Goal: Information Seeking & Learning: Understand process/instructions

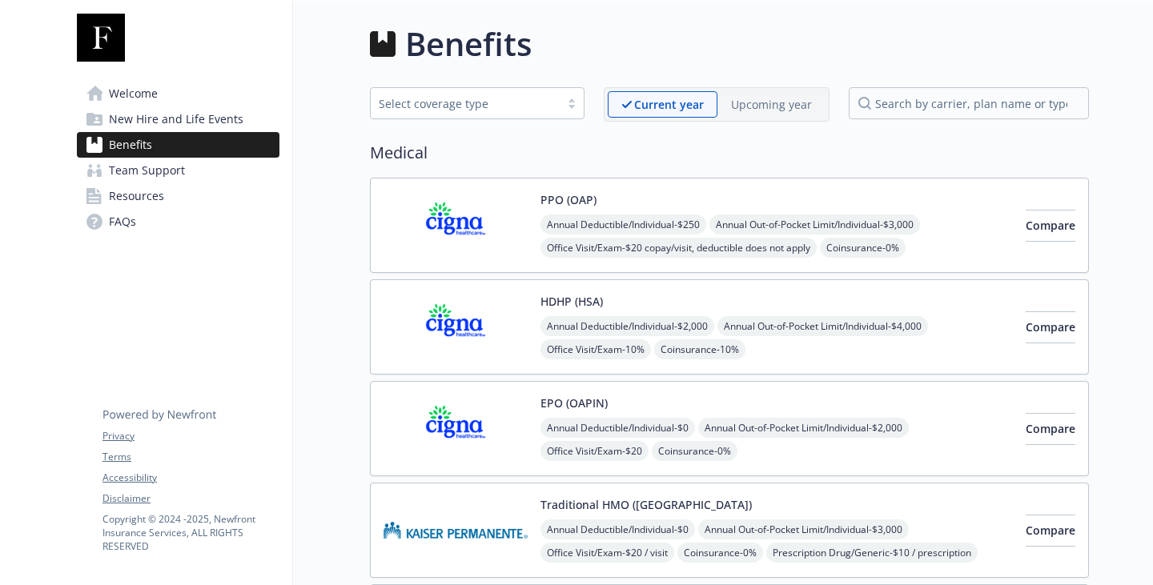
click at [165, 183] on span "Team Support" at bounding box center [147, 171] width 76 height 26
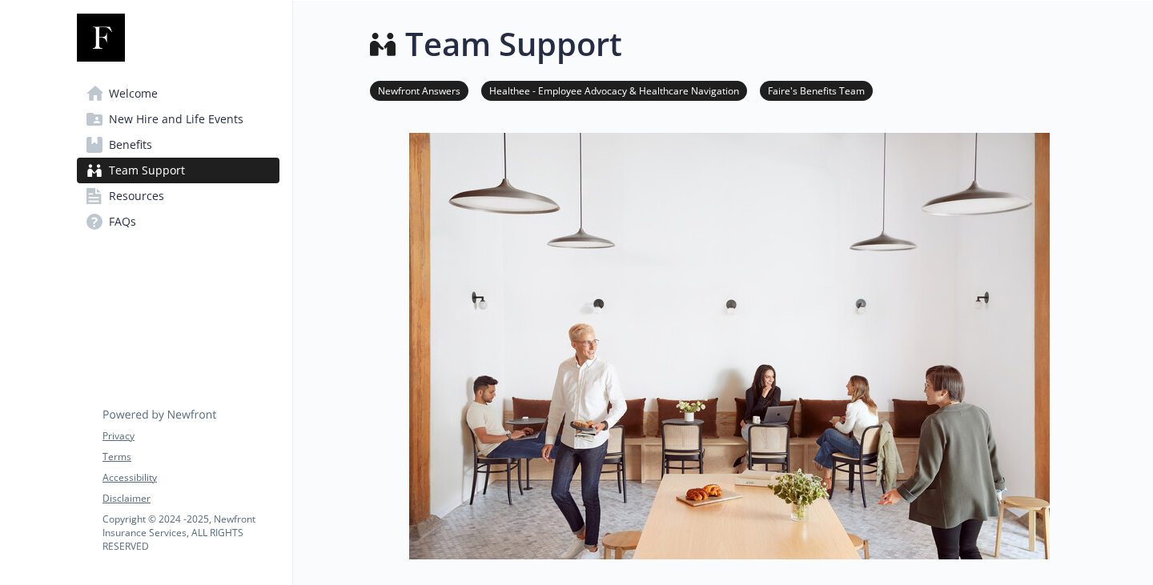
click at [152, 209] on span "Resources" at bounding box center [136, 196] width 55 height 26
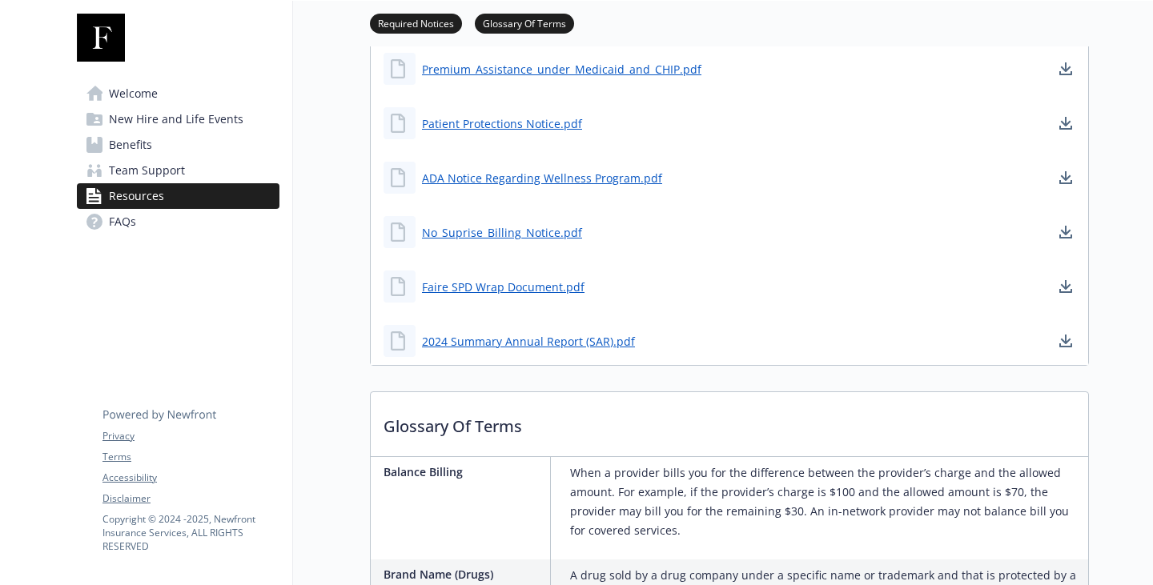
scroll to position [1521, 0]
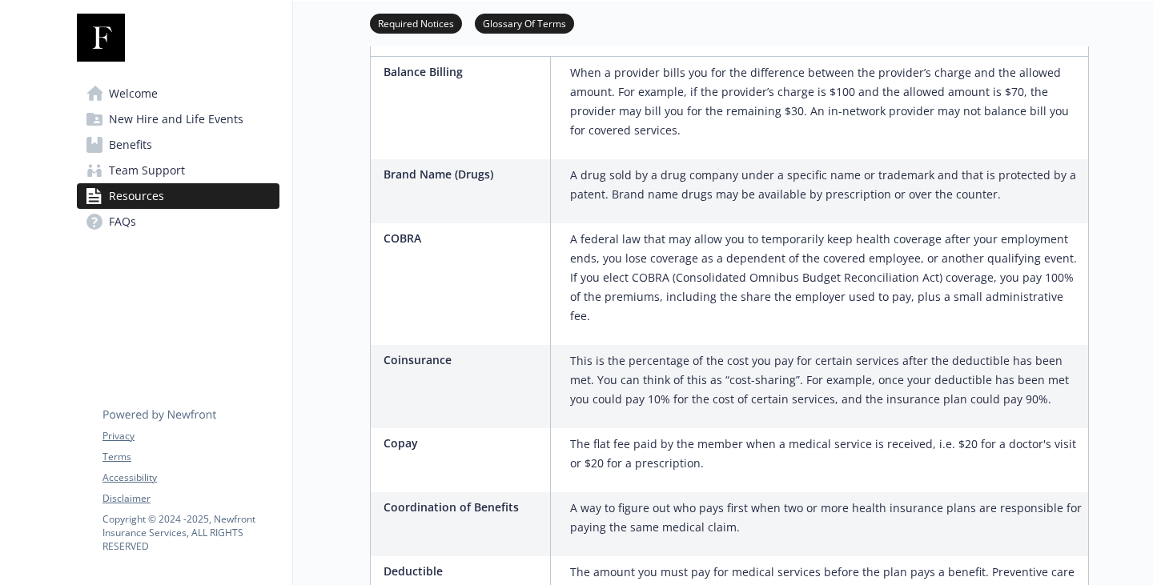
click at [166, 158] on link "Benefits" at bounding box center [178, 145] width 203 height 26
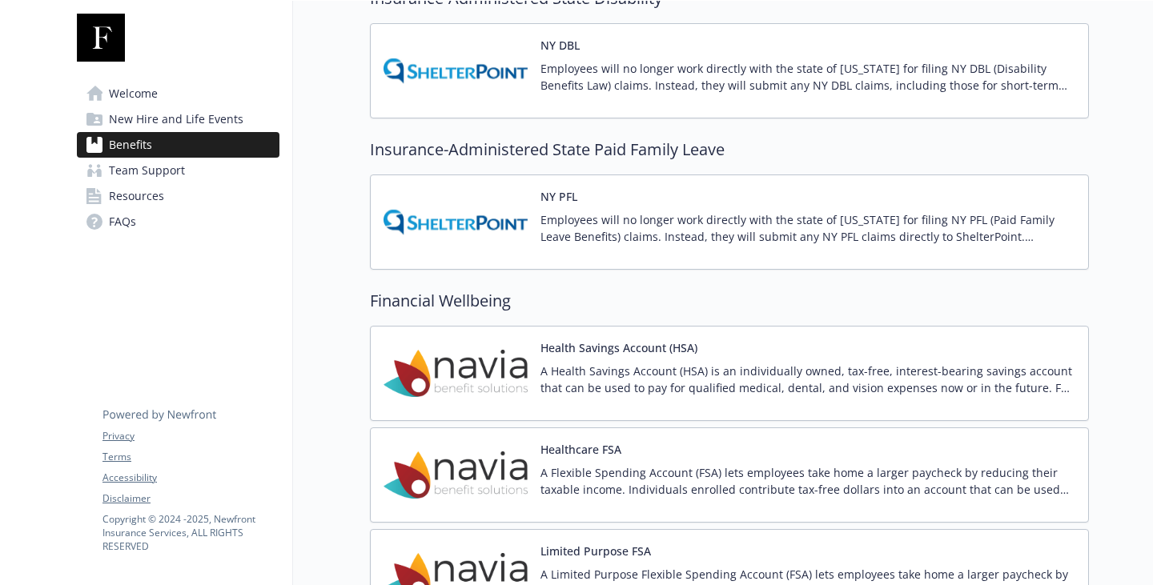
click at [154, 132] on span "New Hire and Life Events" at bounding box center [176, 119] width 134 height 26
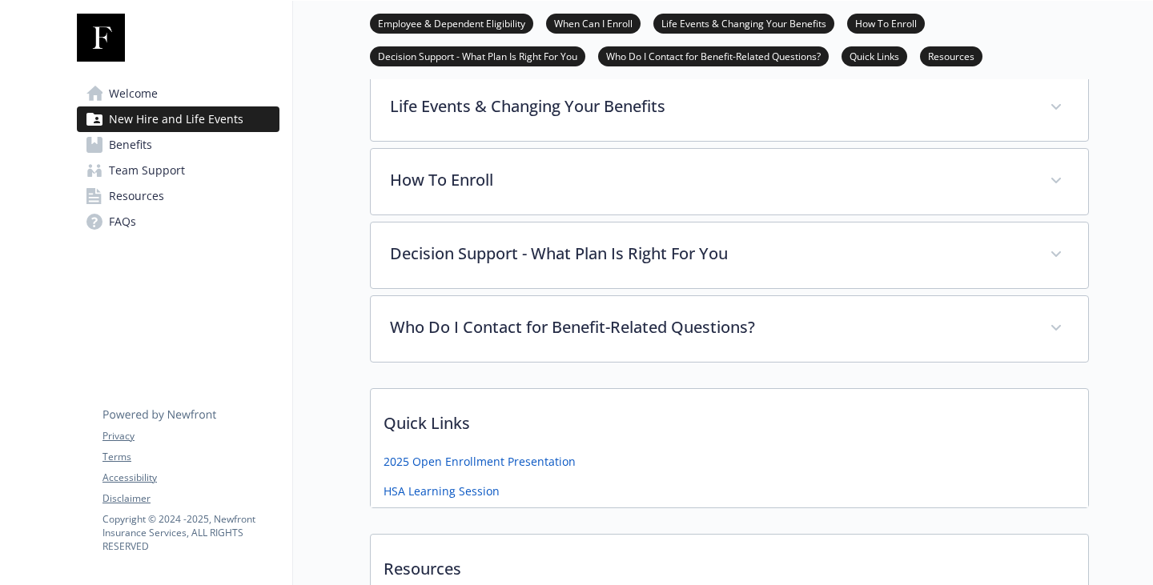
scroll to position [848, 0]
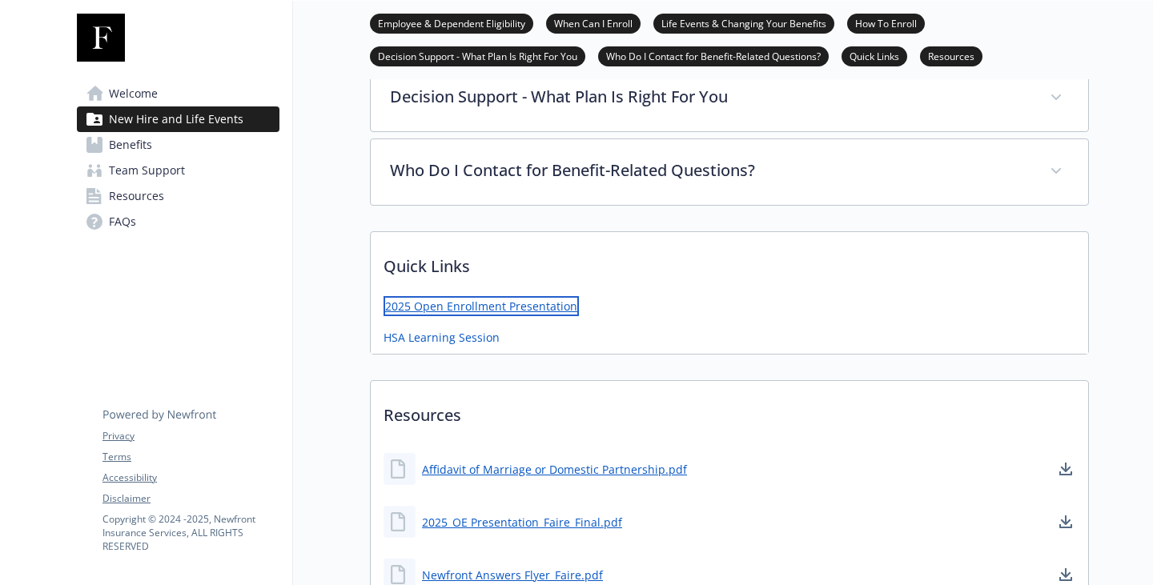
click at [435, 316] on link "2025 Open Enrollment Presentation" at bounding box center [480, 306] width 195 height 20
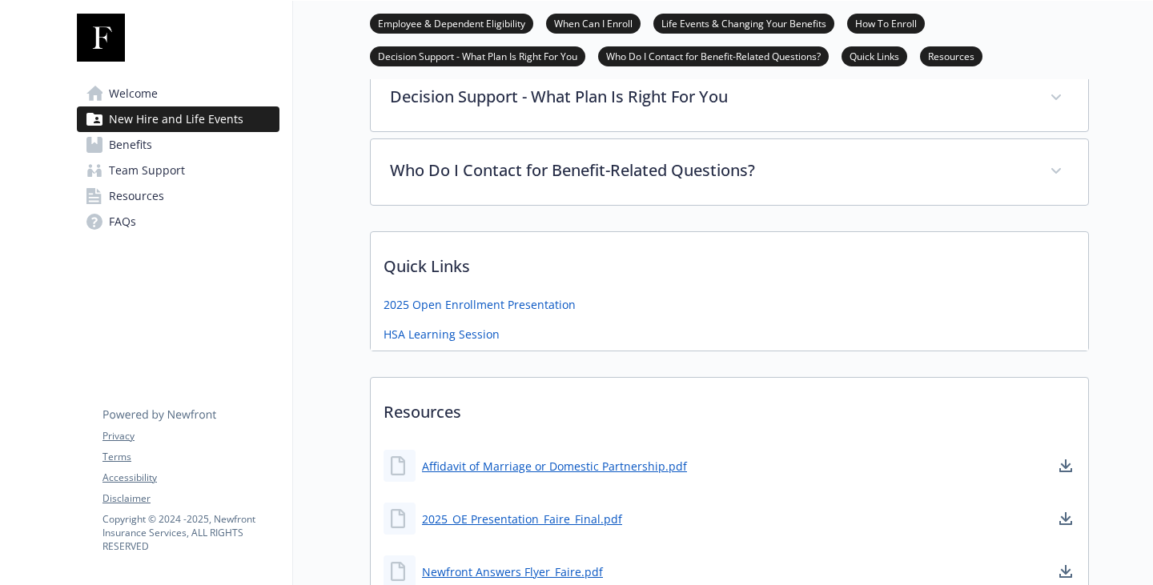
click at [698, 321] on div "2025 Open Enrollment Presentation" at bounding box center [729, 308] width 717 height 25
